Goal: Navigation & Orientation: Find specific page/section

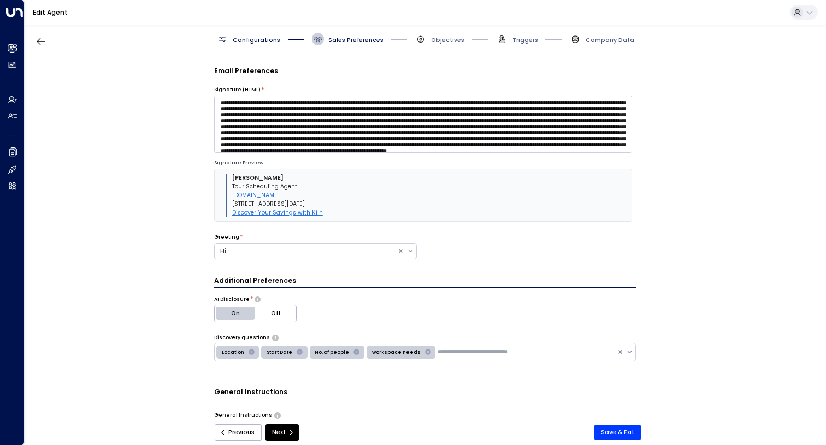
click at [245, 38] on span "Configurations" at bounding box center [257, 40] width 48 height 8
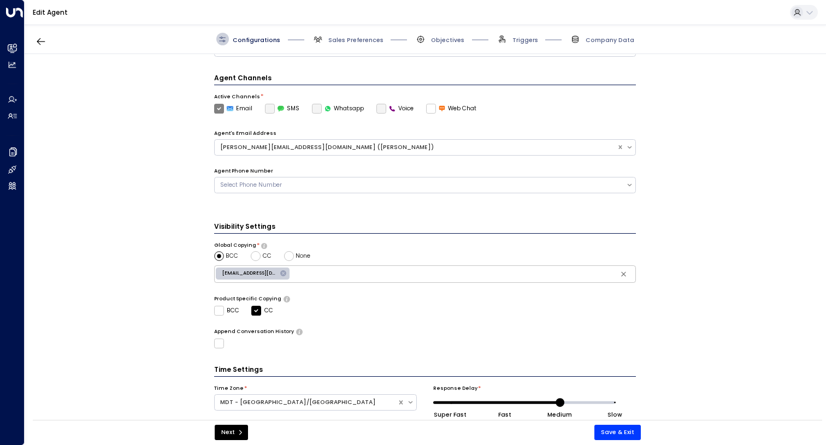
scroll to position [256, 0]
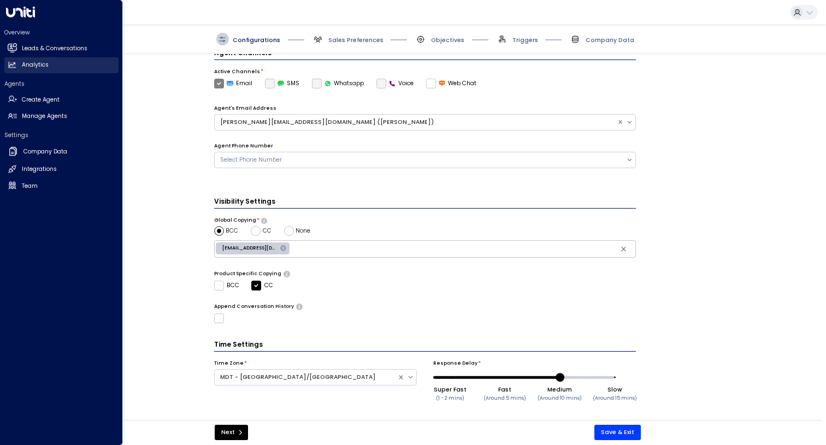
click at [15, 68] on icon at bounding box center [12, 64] width 9 height 9
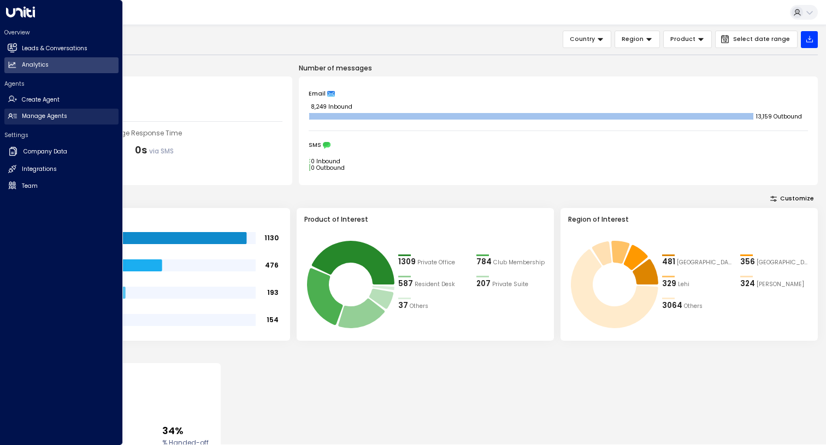
click at [39, 116] on h2 "Manage Agents" at bounding box center [44, 116] width 45 height 9
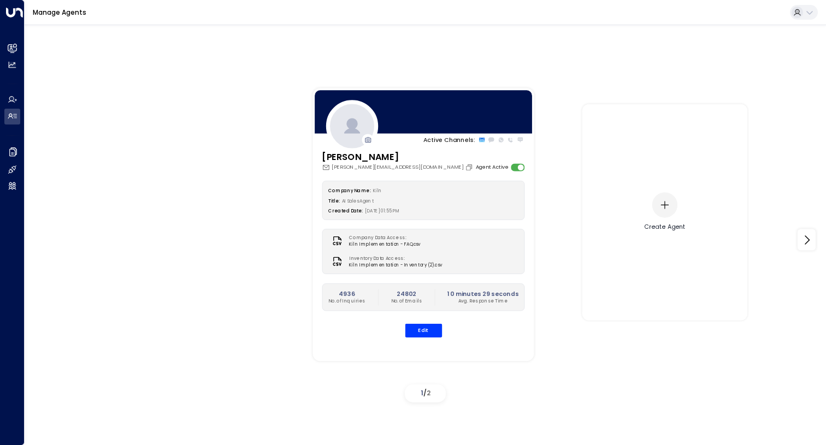
click at [664, 205] on icon "button" at bounding box center [665, 205] width 10 height 10
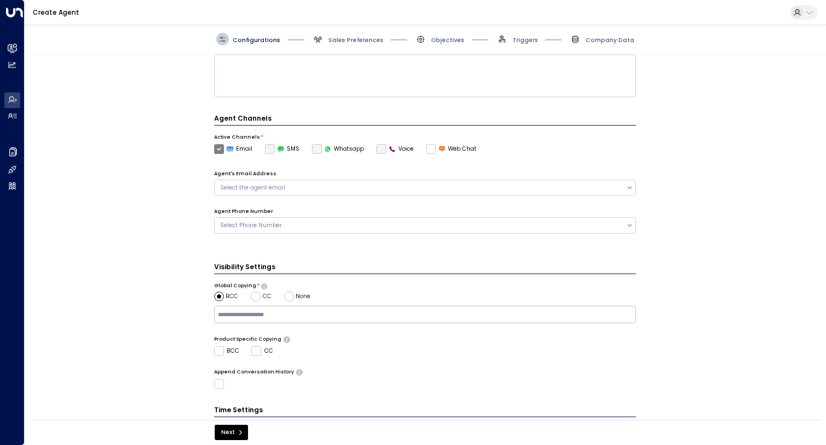
scroll to position [221, 0]
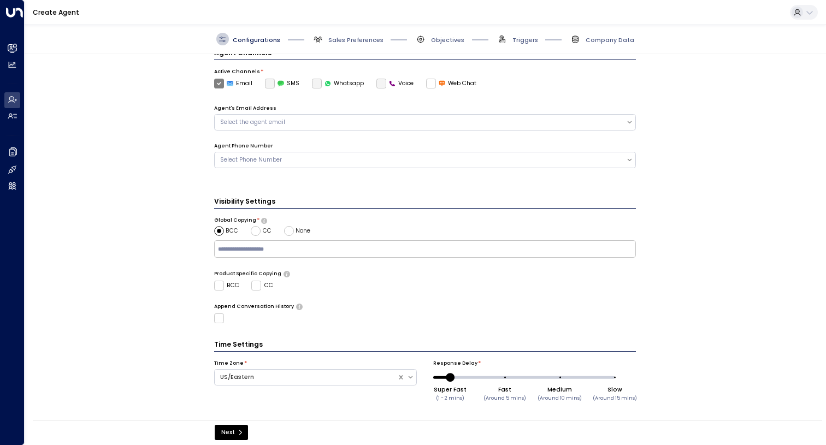
click at [278, 83] on icon at bounding box center [281, 83] width 7 height 5
click at [270, 84] on label "SMS" at bounding box center [282, 84] width 35 height 10
click at [266, 83] on label "SMS" at bounding box center [282, 84] width 35 height 10
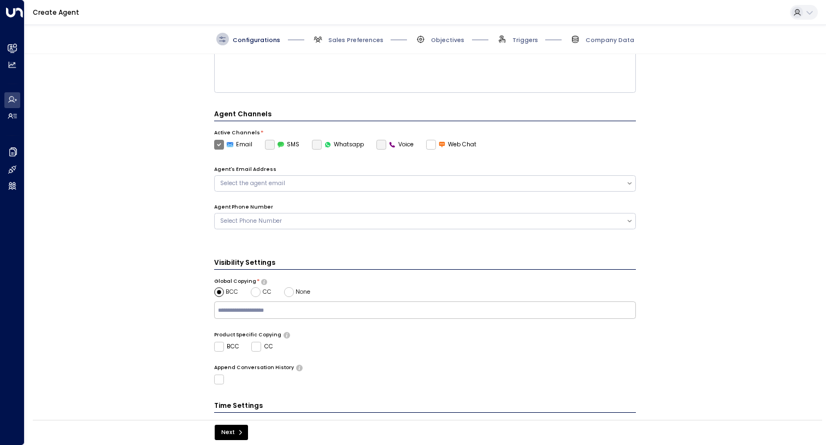
scroll to position [159, 0]
click at [217, 143] on label "Email" at bounding box center [233, 146] width 39 height 10
click at [278, 145] on icon at bounding box center [281, 145] width 7 height 5
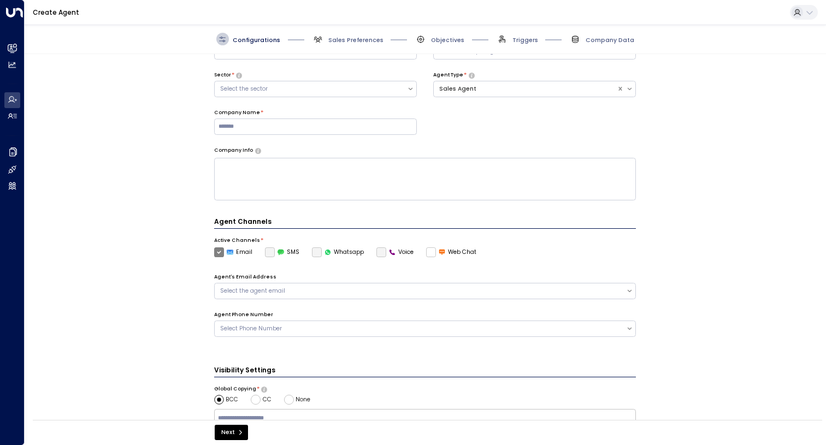
scroll to position [0, 0]
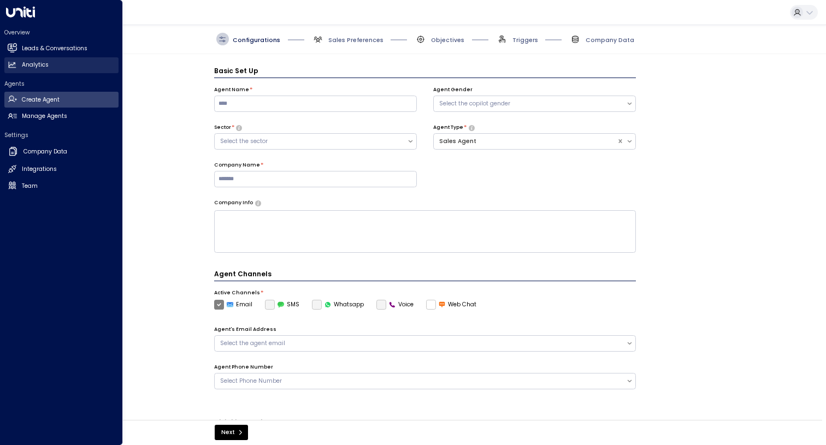
click at [24, 63] on h2 "Analytics" at bounding box center [35, 65] width 27 height 9
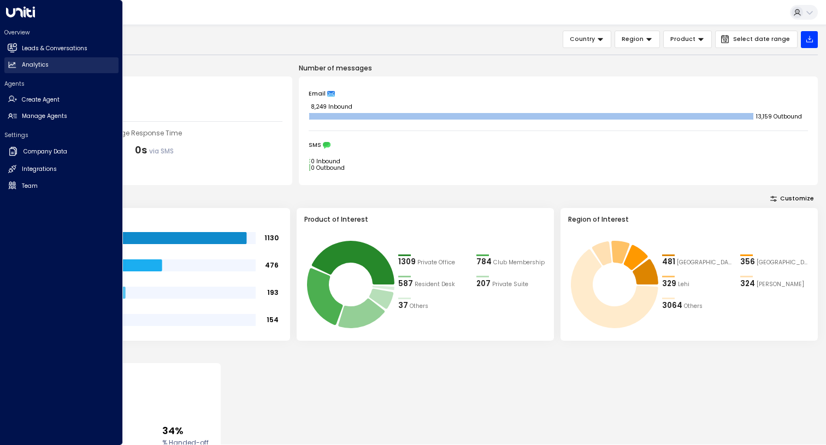
click at [12, 66] on icon at bounding box center [12, 65] width 7 height 6
click at [36, 153] on h2 "Company Data" at bounding box center [45, 152] width 44 height 9
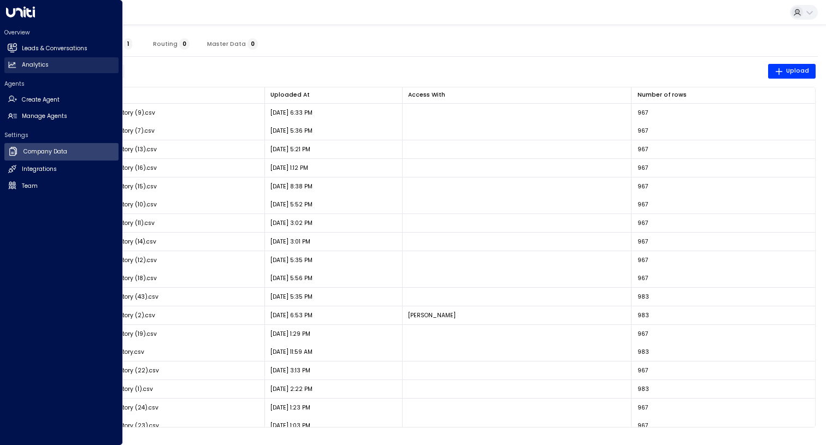
click at [22, 66] on h2 "Analytics" at bounding box center [35, 65] width 27 height 9
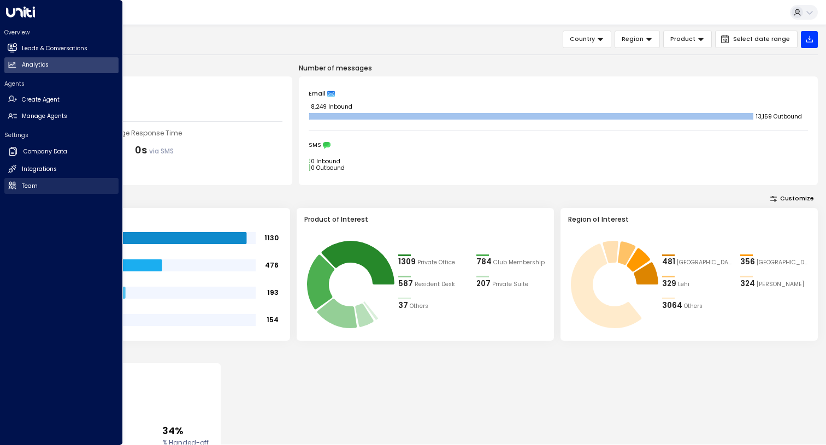
click at [31, 185] on h2 "Team" at bounding box center [30, 186] width 16 height 9
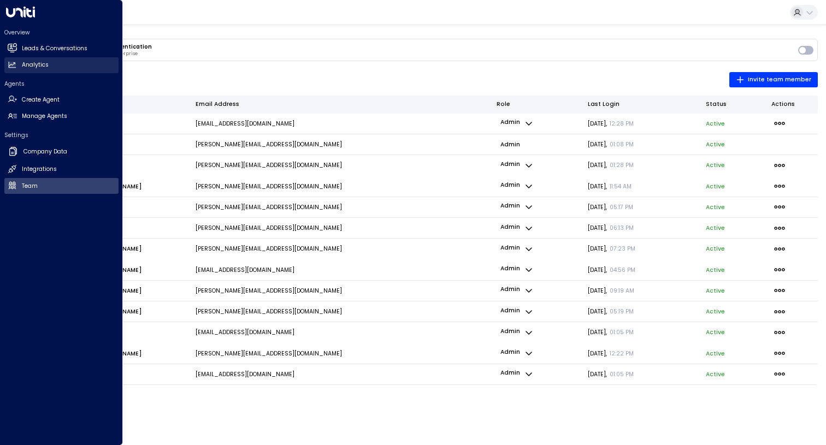
click at [12, 68] on icon at bounding box center [12, 64] width 9 height 9
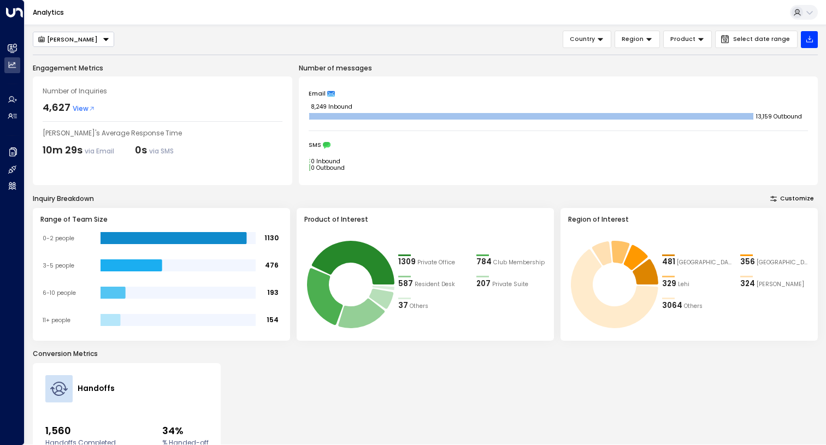
click at [82, 107] on span "View" at bounding box center [84, 109] width 22 height 10
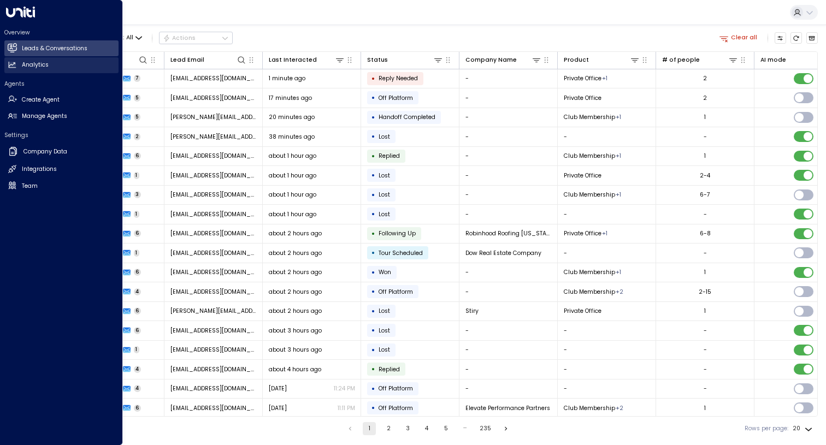
click at [22, 64] on h2 "Analytics" at bounding box center [35, 65] width 27 height 9
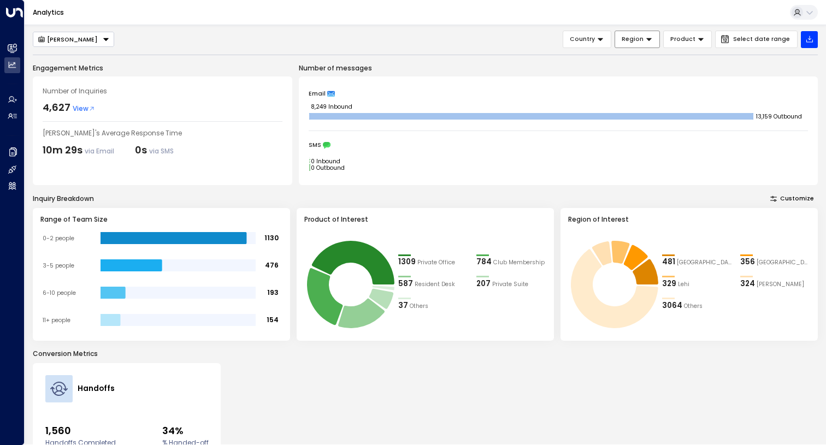
click at [644, 40] on span "Region" at bounding box center [633, 39] width 22 height 10
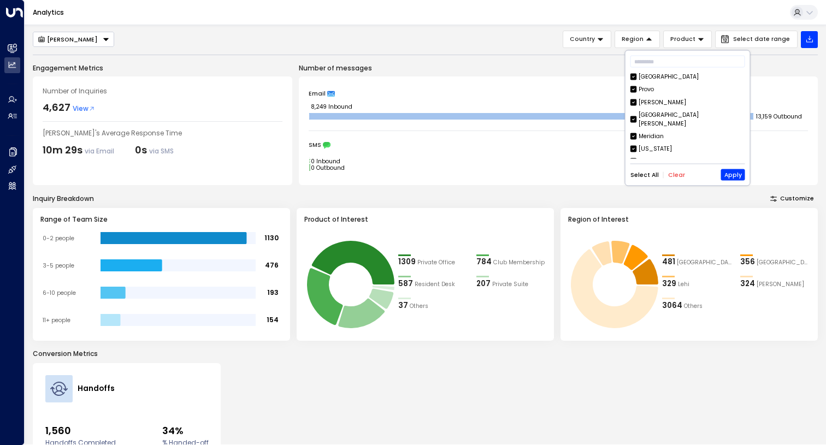
click at [558, 42] on div "[PERSON_NAME] Country Region Product Select date range" at bounding box center [425, 39] width 785 height 17
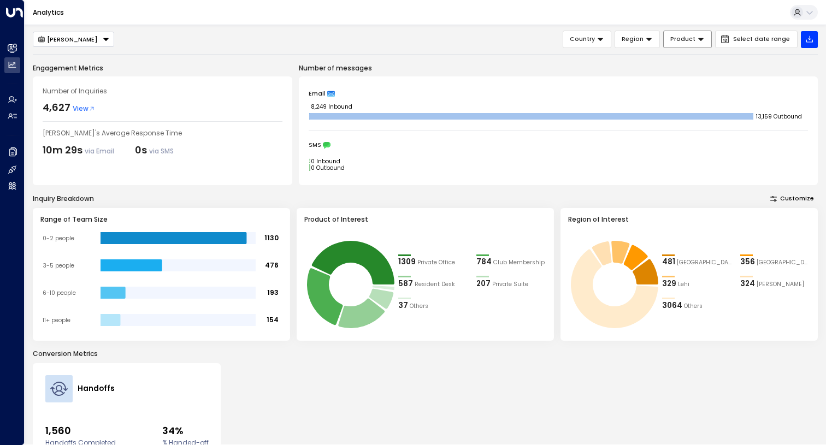
click at [696, 44] on span "Product" at bounding box center [682, 39] width 25 height 10
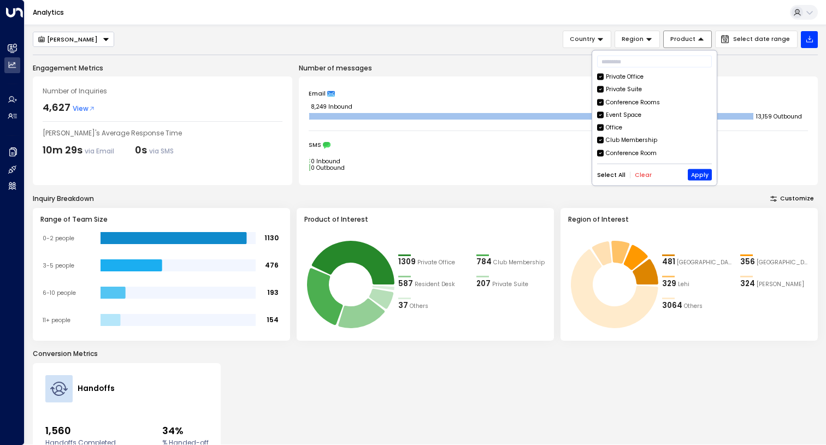
click at [696, 44] on span "Product" at bounding box center [682, 39] width 25 height 10
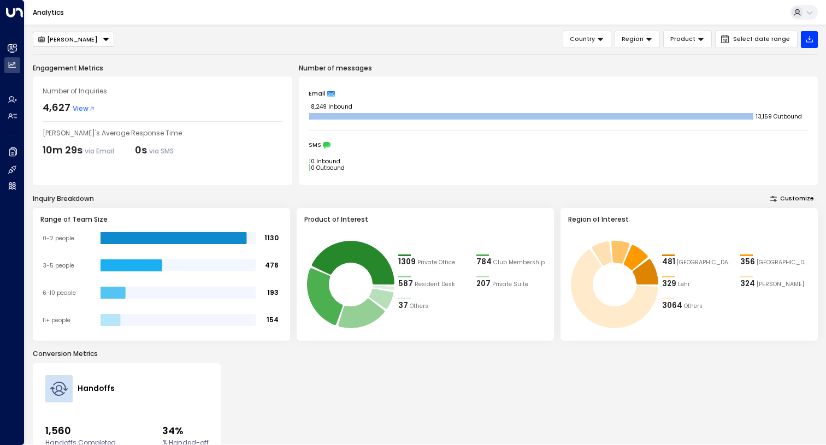
click at [457, 37] on div "[PERSON_NAME] Country Region Product Select date range" at bounding box center [425, 39] width 785 height 17
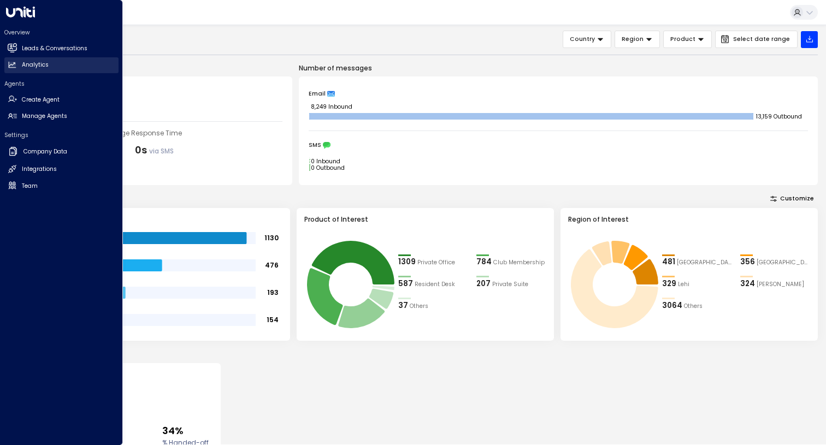
click at [46, 63] on h2 "Analytics" at bounding box center [35, 65] width 27 height 9
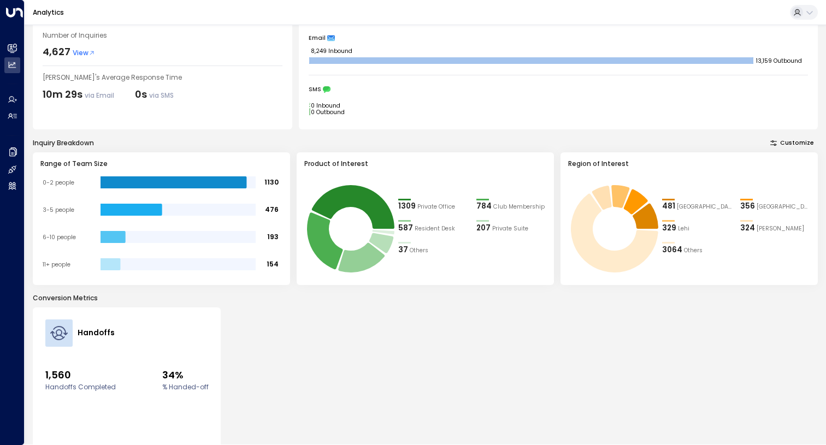
scroll to position [107, 0]
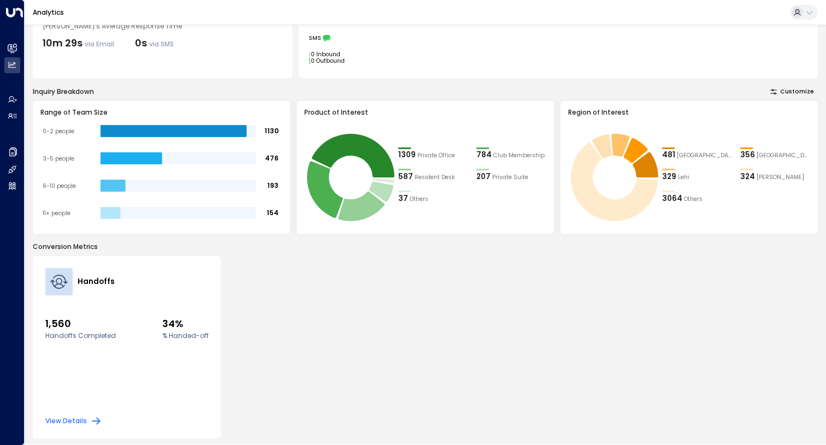
click at [78, 420] on button "View Details" at bounding box center [73, 421] width 57 height 11
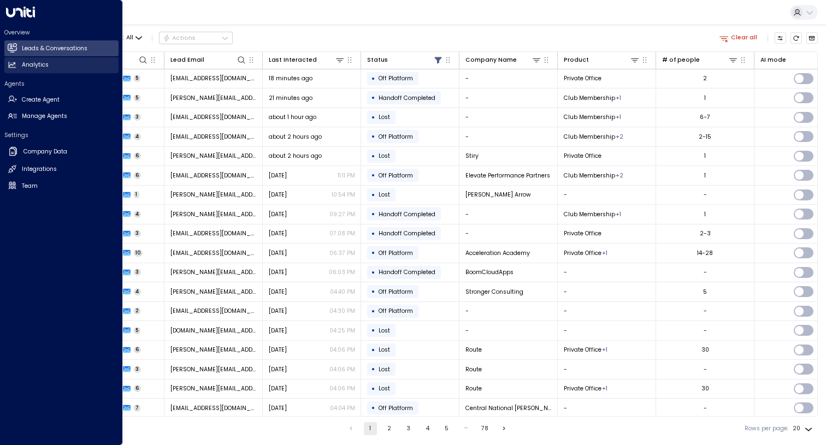
click at [10, 62] on icon at bounding box center [12, 65] width 7 height 6
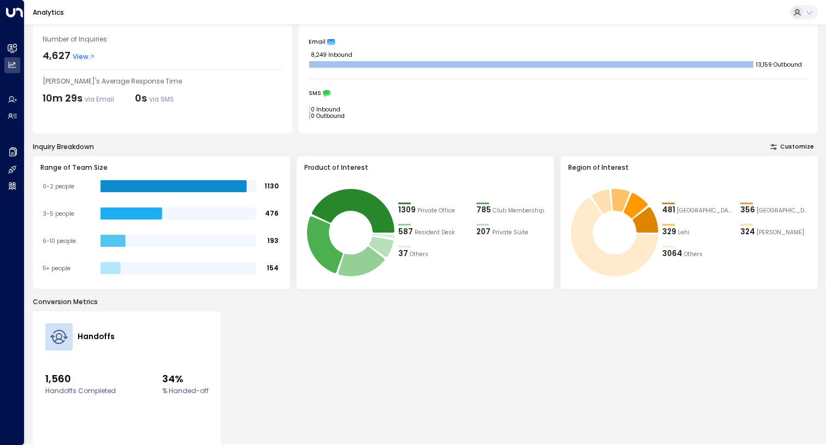
scroll to position [107, 0]
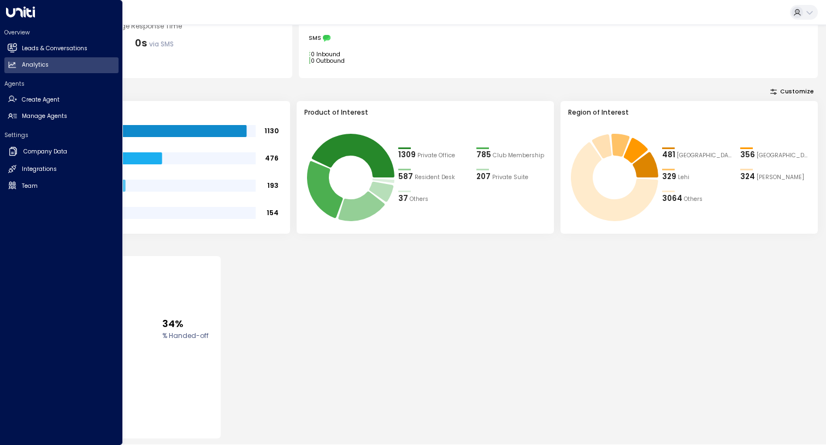
click at [13, 9] on icon at bounding box center [20, 12] width 29 height 11
click at [22, 9] on icon at bounding box center [20, 12] width 29 height 11
click at [44, 55] on link "Leads & Conversations Leads & Conversations" at bounding box center [61, 48] width 114 height 16
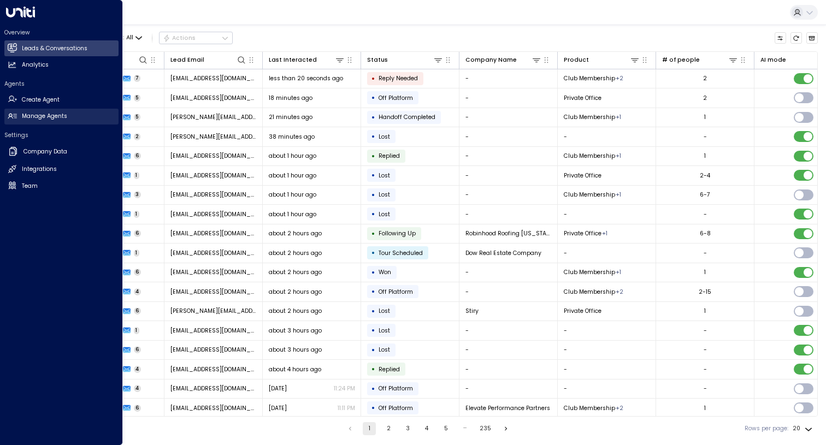
click at [56, 116] on h2 "Manage Agents" at bounding box center [44, 116] width 45 height 9
